Goal: Task Accomplishment & Management: Use online tool/utility

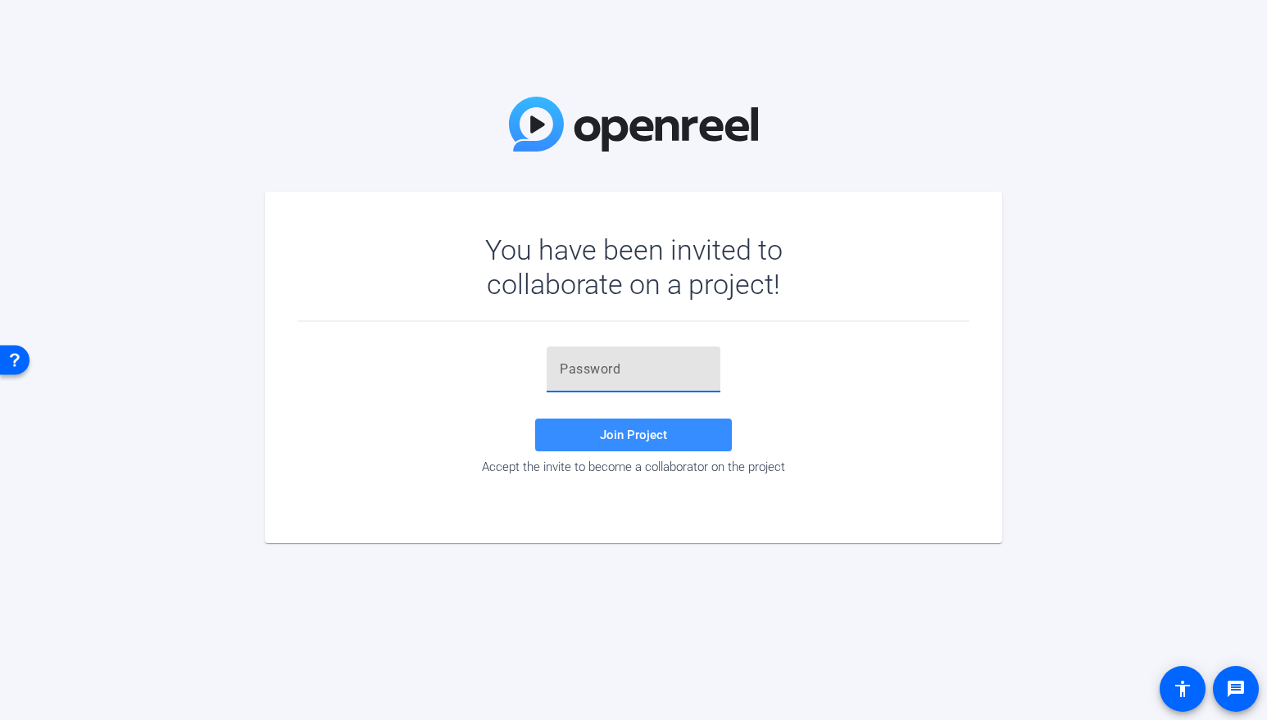
click at [615, 378] on input "text" at bounding box center [634, 370] width 148 height 20
paste input "L%SV)T"
type input "L%SV)T"
click at [581, 435] on span at bounding box center [633, 435] width 197 height 39
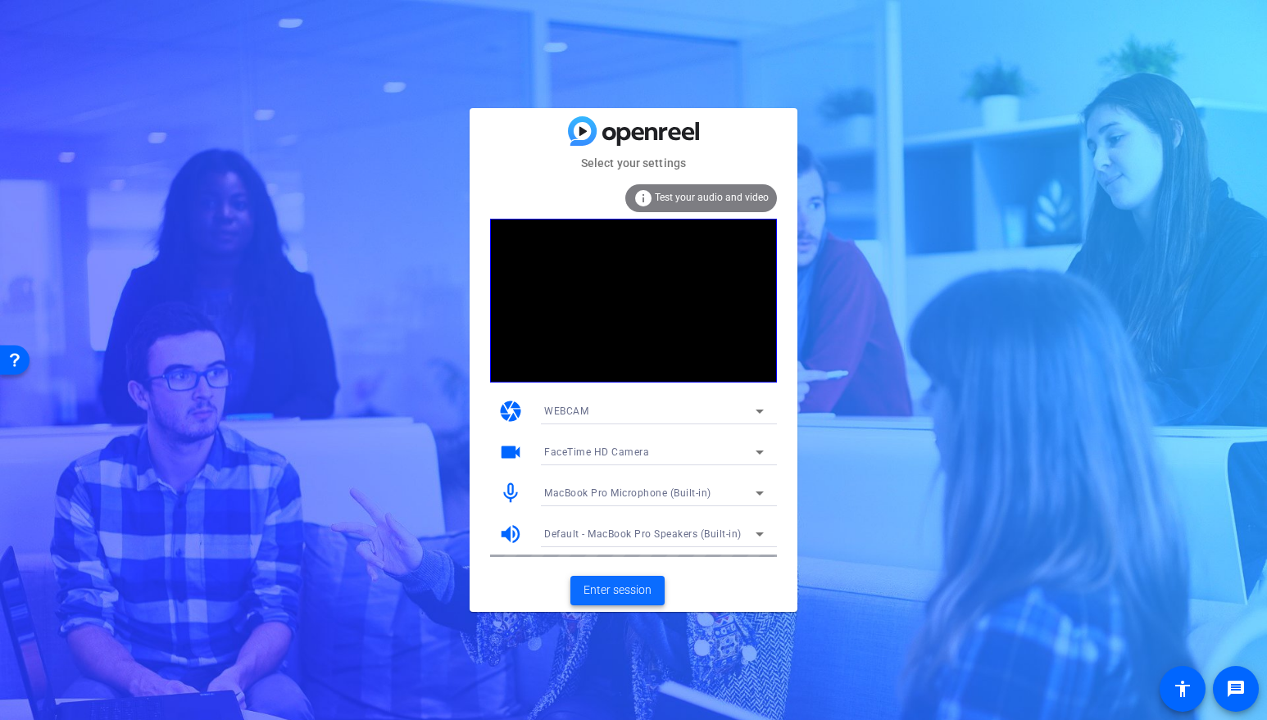
click at [628, 594] on span "Enter session" at bounding box center [618, 590] width 68 height 17
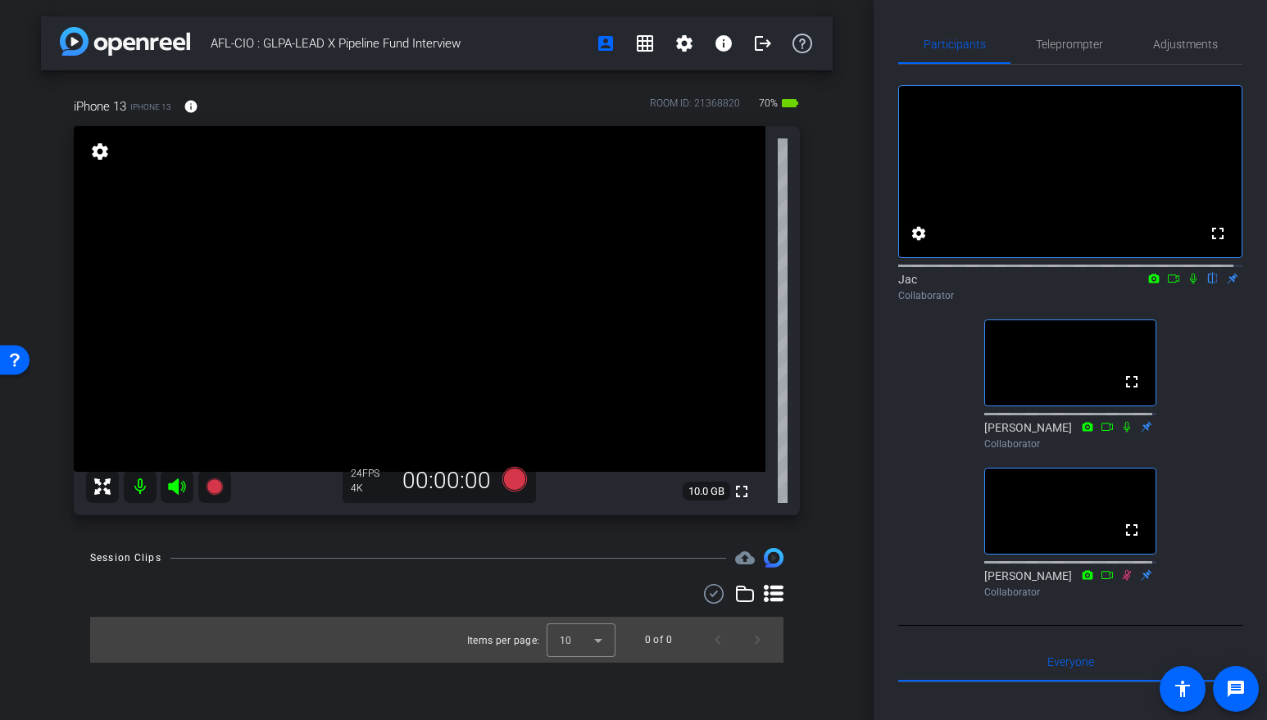
click at [1187, 284] on icon at bounding box center [1193, 278] width 13 height 11
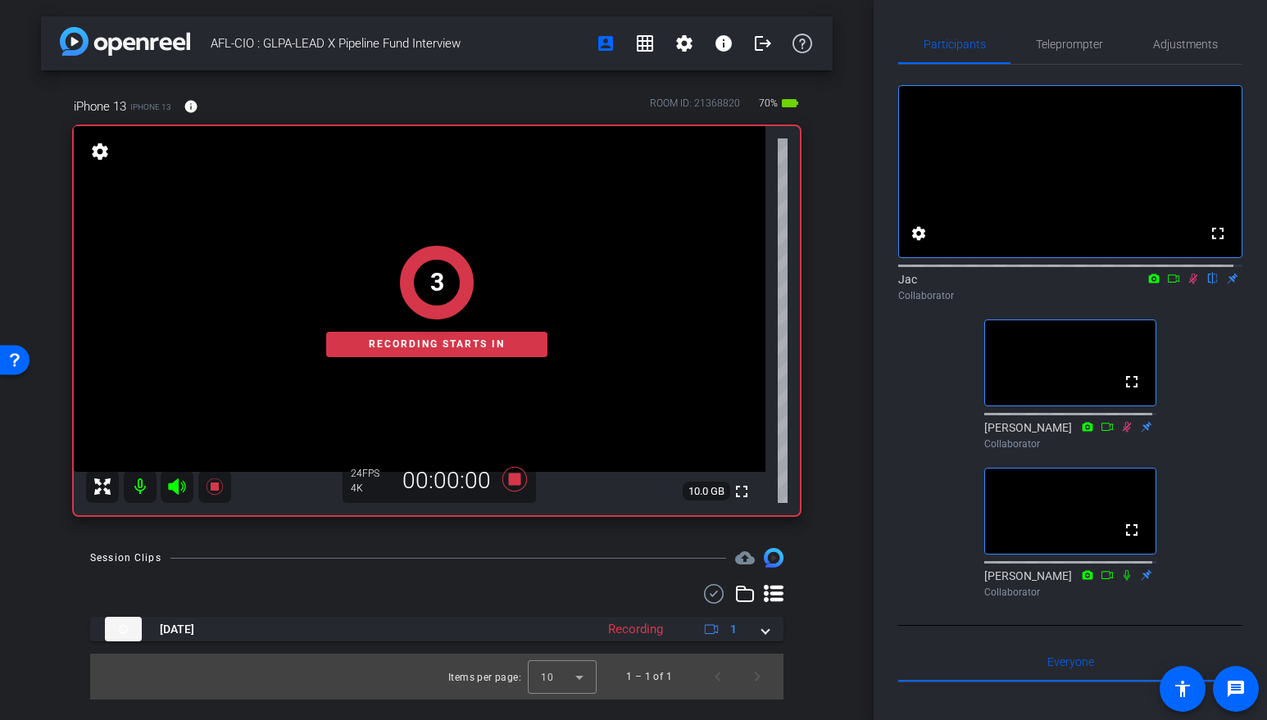
click at [1167, 284] on icon at bounding box center [1173, 278] width 13 height 11
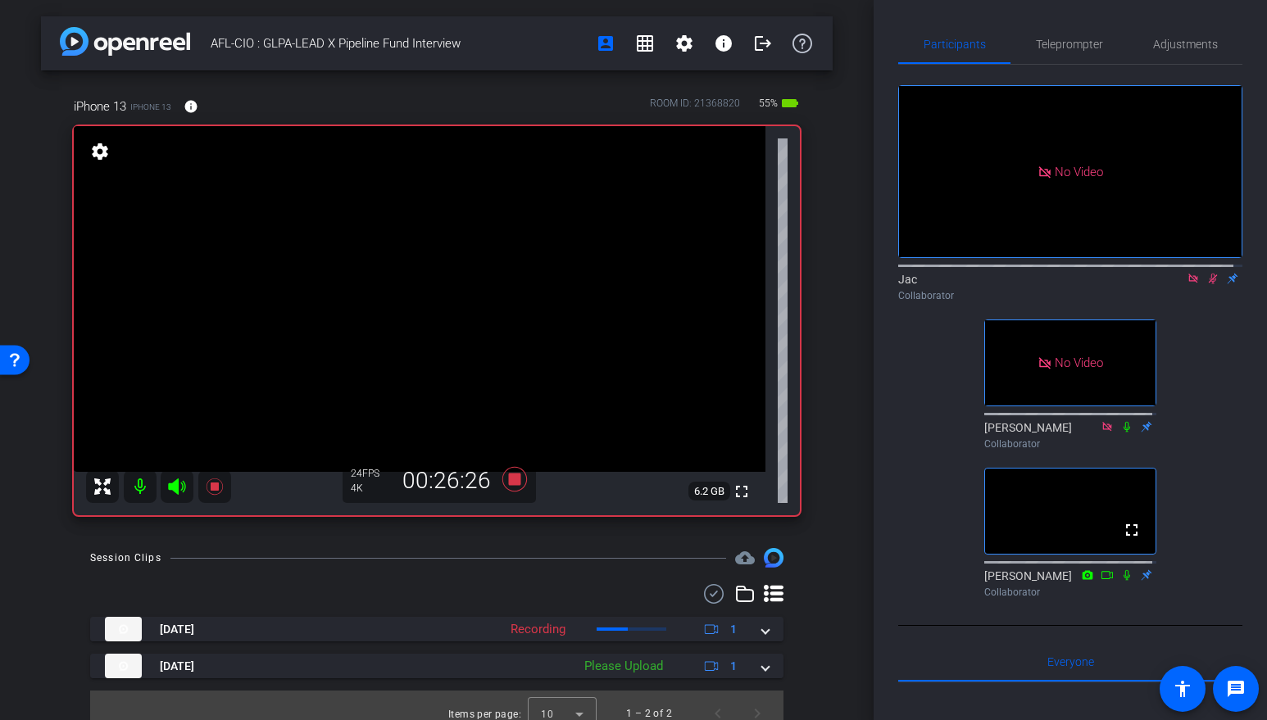
click at [1209, 284] on icon at bounding box center [1213, 279] width 9 height 11
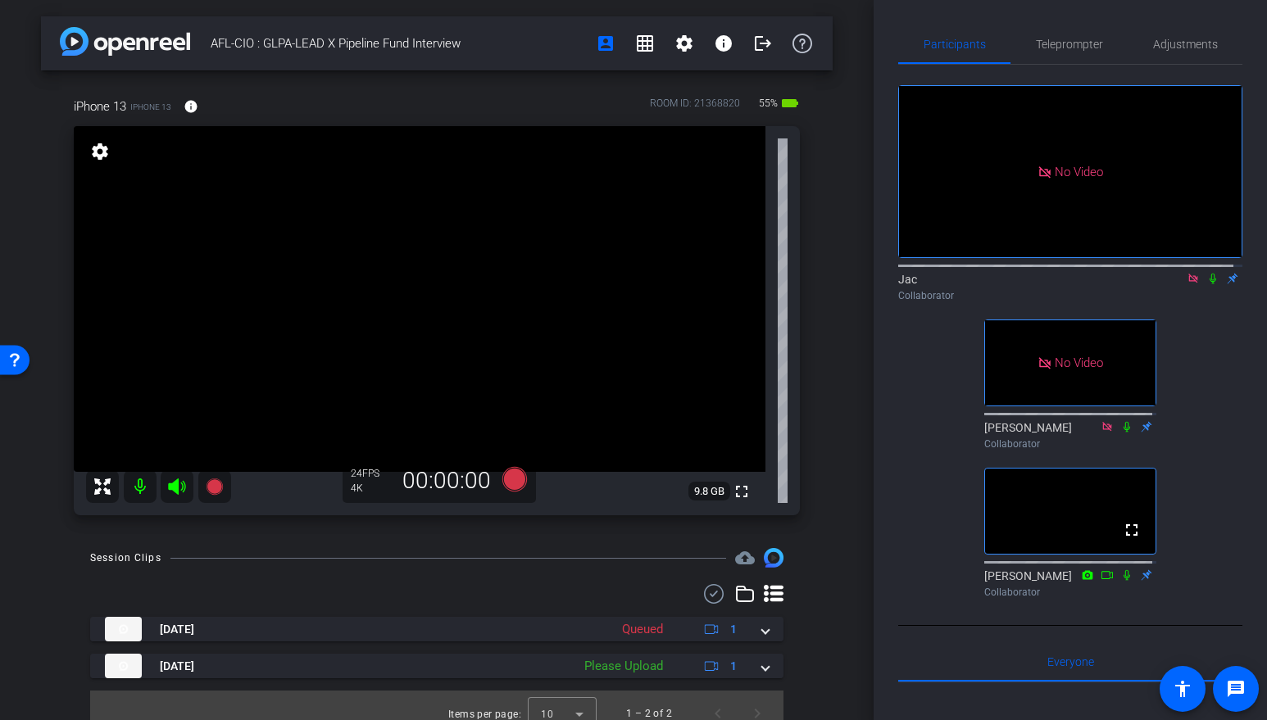
click at [1210, 284] on icon at bounding box center [1213, 279] width 7 height 11
click at [1209, 284] on icon at bounding box center [1213, 279] width 9 height 11
click at [1187, 284] on icon at bounding box center [1193, 278] width 13 height 11
